Goal: Task Accomplishment & Management: Complete application form

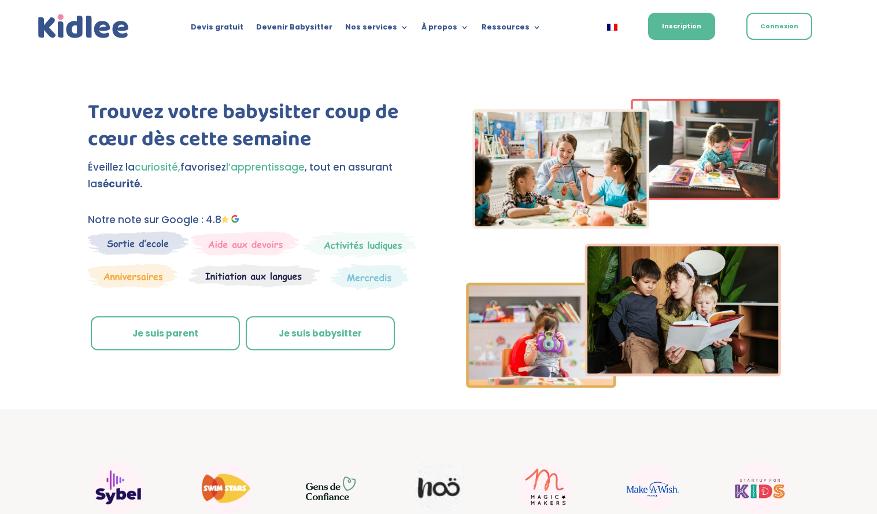
click at [187, 326] on link "Je suis parent" at bounding box center [165, 333] width 149 height 35
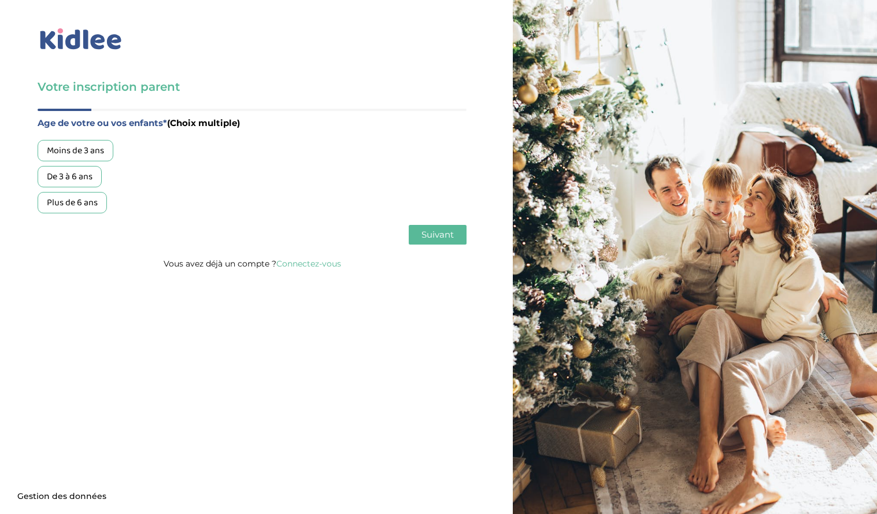
click at [307, 270] on p "Vous avez déjà un compte ? Connectez-vous" at bounding box center [252, 263] width 429 height 15
click at [307, 267] on link "Connectez-vous" at bounding box center [308, 264] width 65 height 10
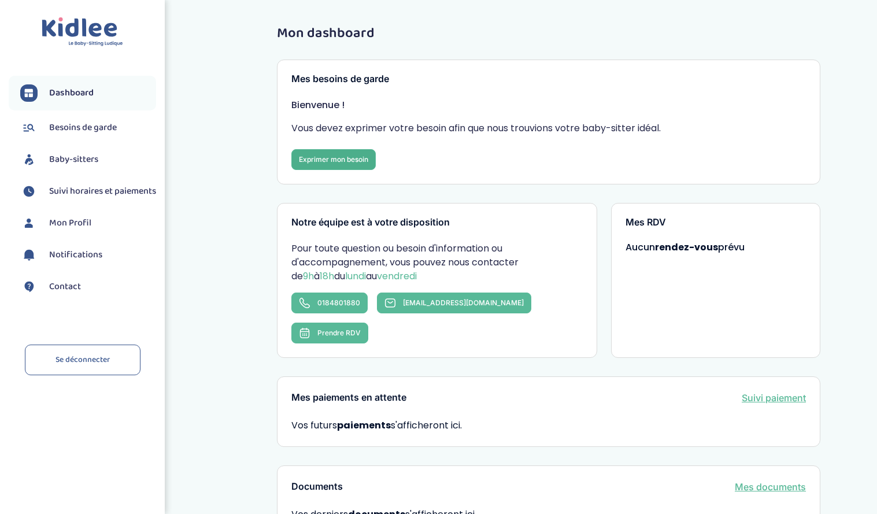
click at [348, 161] on link "Exprimer mon besoin" at bounding box center [333, 159] width 84 height 21
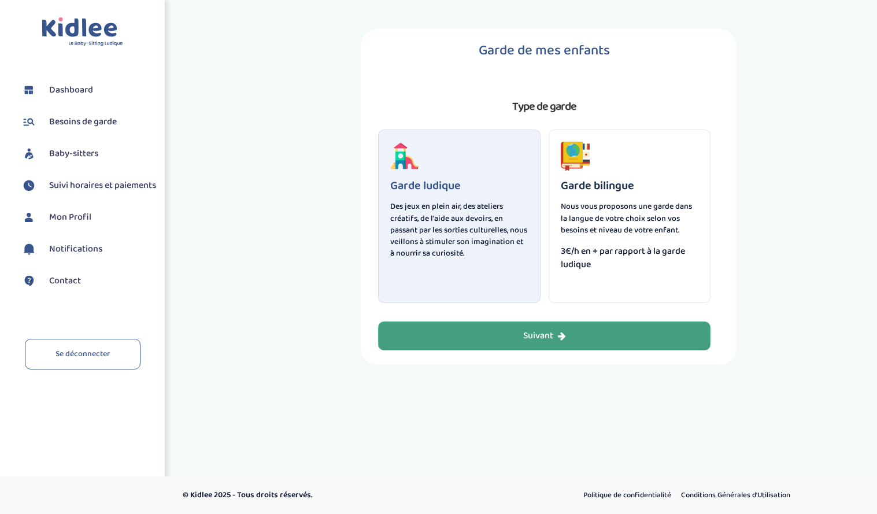
click at [505, 333] on button "Suivant" at bounding box center [544, 336] width 333 height 29
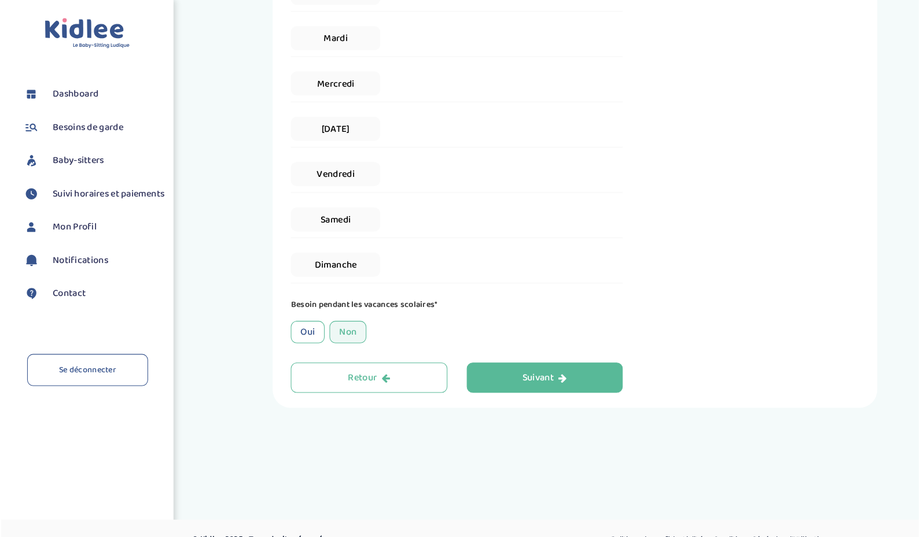
scroll to position [258, 0]
